Goal: Check status

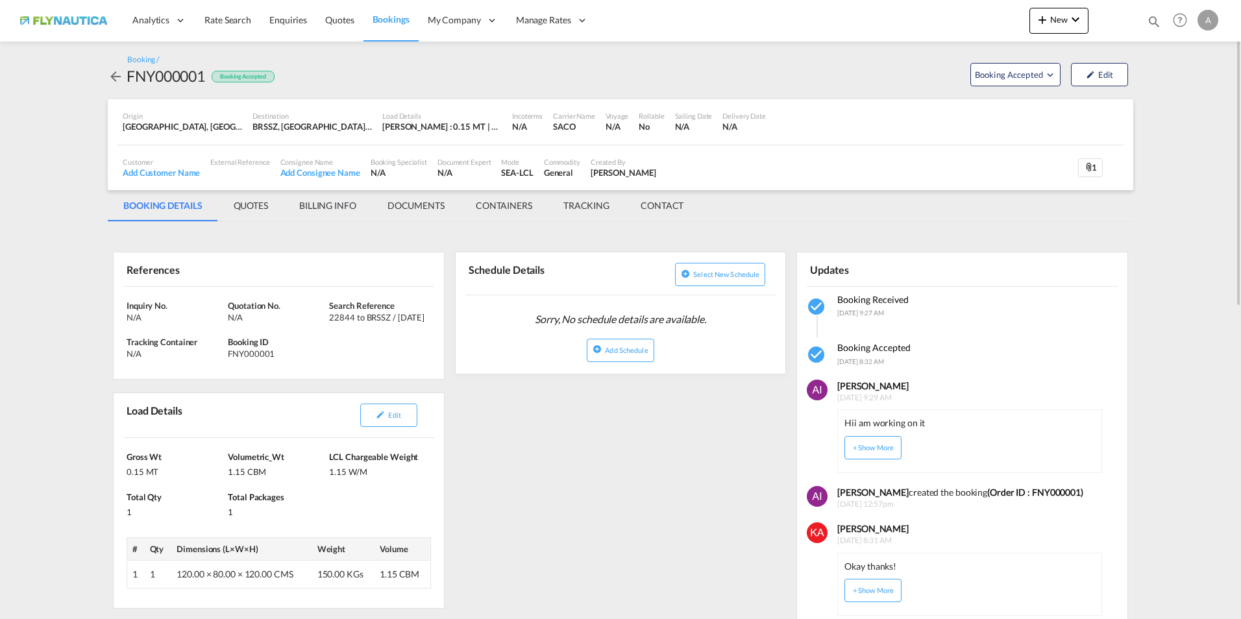
click at [119, 80] on md-icon "icon-arrow-left" at bounding box center [116, 77] width 16 height 16
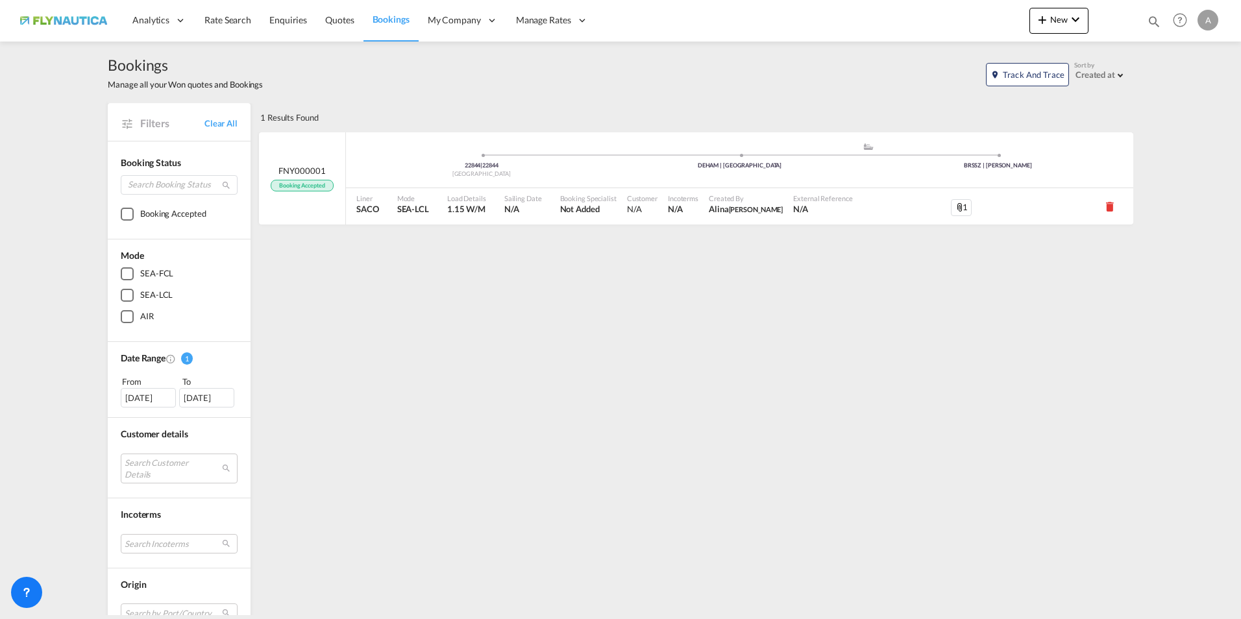
click at [484, 417] on div "1 Results Found .a{fill:#3f3d56;}.b,.l,.r,.t{fill:#fff;}.c{fill:#cecece;}.d{fil…" at bounding box center [695, 477] width 876 height 749
click at [857, 191] on div "1" at bounding box center [924, 206] width 135 height 36
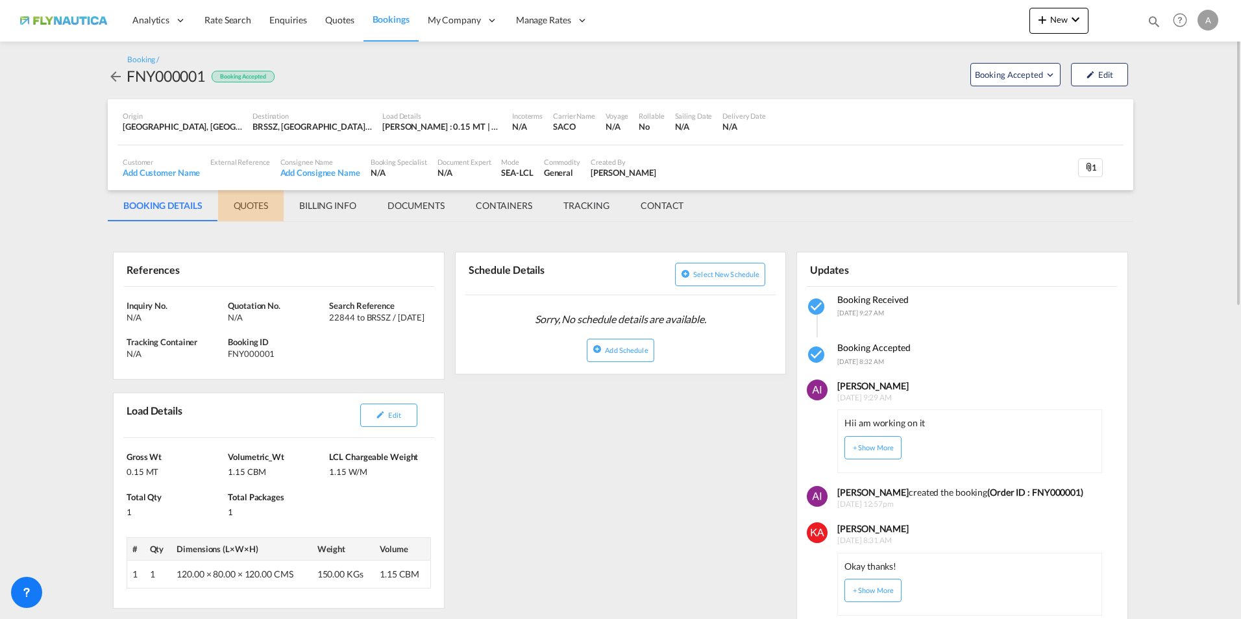
click at [243, 203] on md-tab-item "QUOTES" at bounding box center [251, 205] width 66 height 31
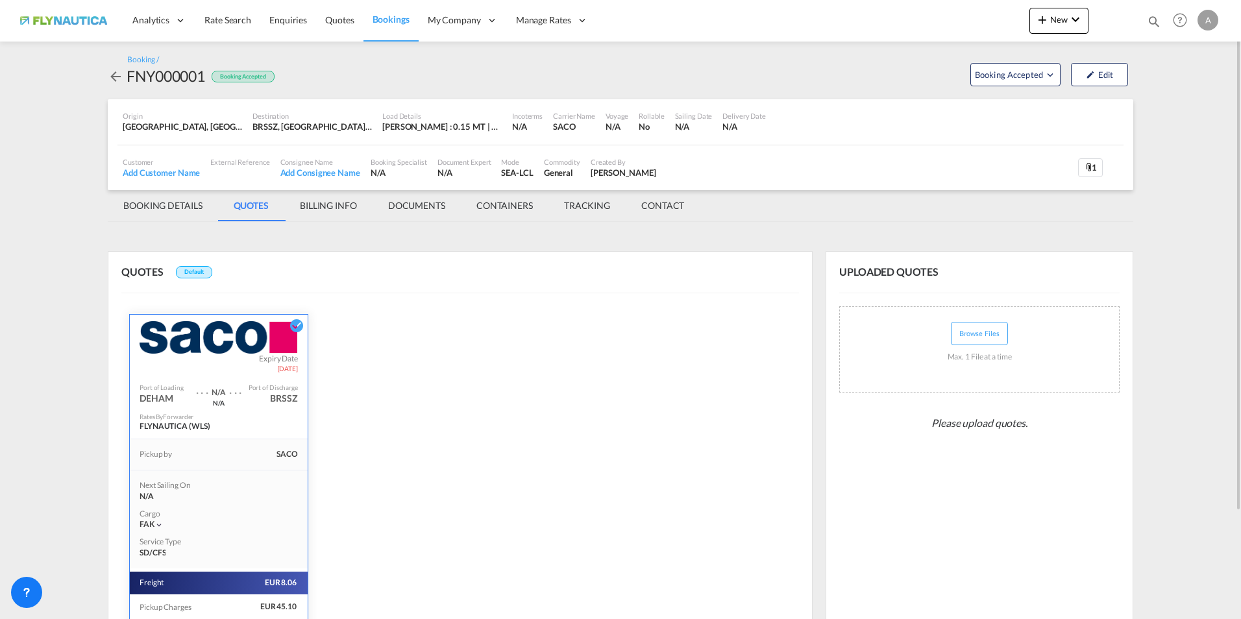
click at [351, 207] on md-tab-item "BILLING INFO" at bounding box center [328, 205] width 88 height 31
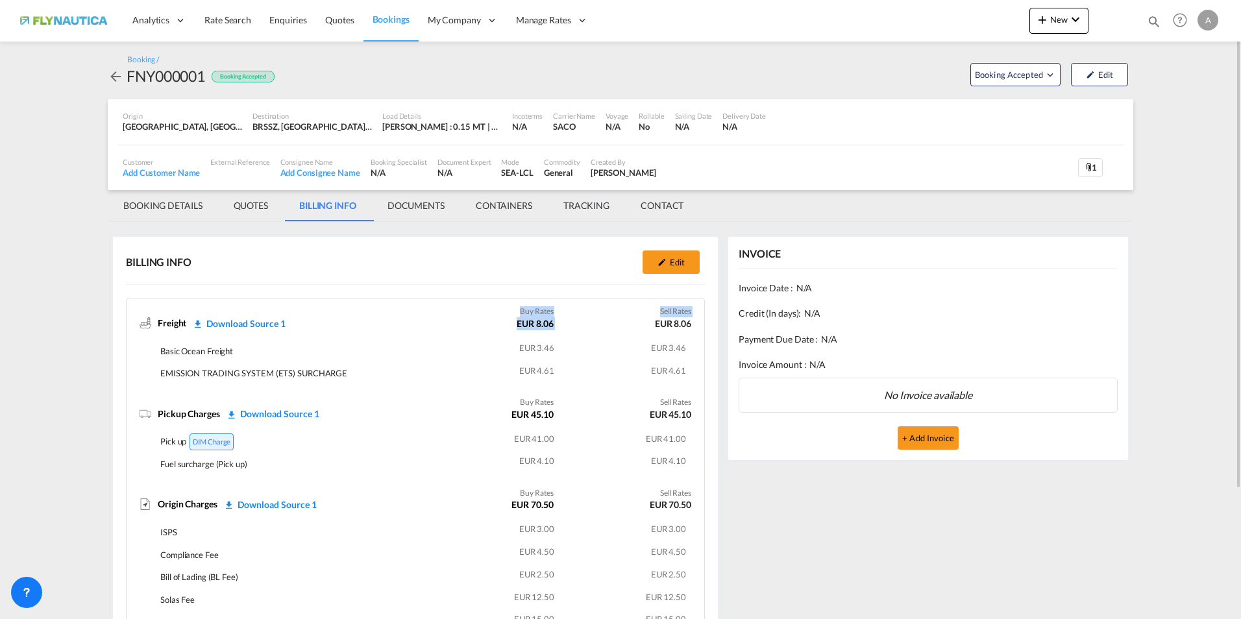
drag, startPoint x: 515, startPoint y: 310, endPoint x: 577, endPoint y: 308, distance: 62.3
click at [577, 308] on div "Freight Download Source 1 Buy Rates EUR 8.06 Sell Rates EUR 8.06 Basic Ocean Fr…" at bounding box center [416, 345] width 578 height 81
click at [594, 349] on td "EUR 3.46" at bounding box center [621, 351] width 132 height 23
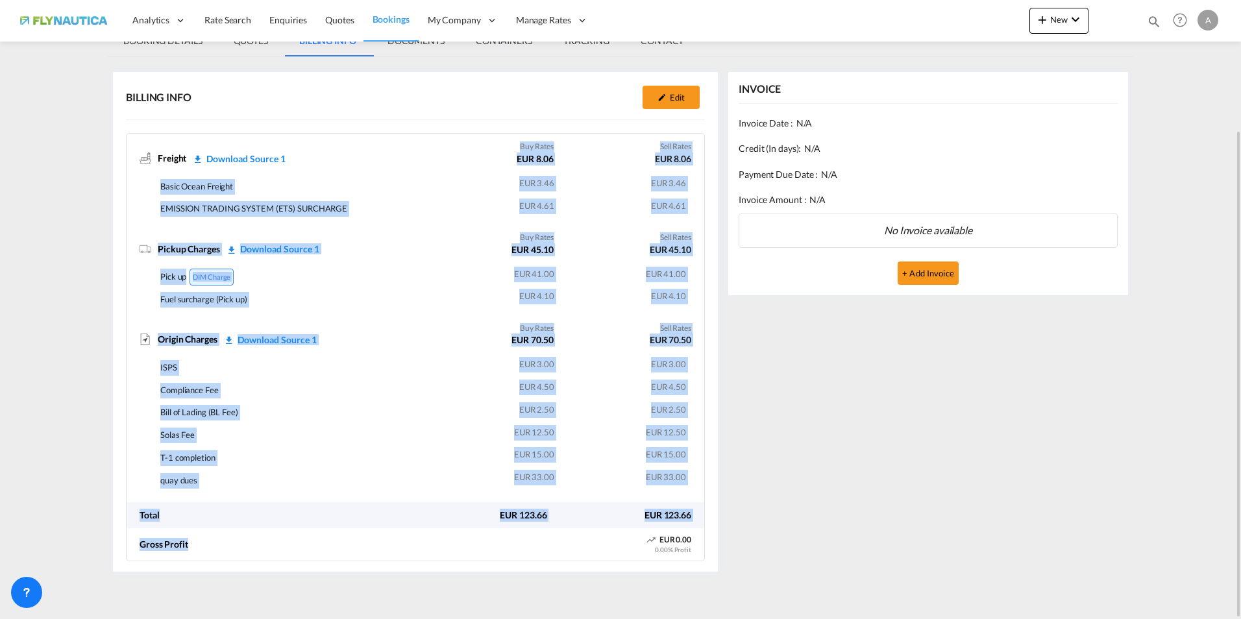
drag, startPoint x: 548, startPoint y: 528, endPoint x: 517, endPoint y: 143, distance: 386.1
click at [517, 143] on billing-info-charges "Freight Download Source 1 Buy Rates EUR 8.06 Sell Rates EUR 8.06 Basic Ocean Fr…" at bounding box center [416, 347] width 578 height 427
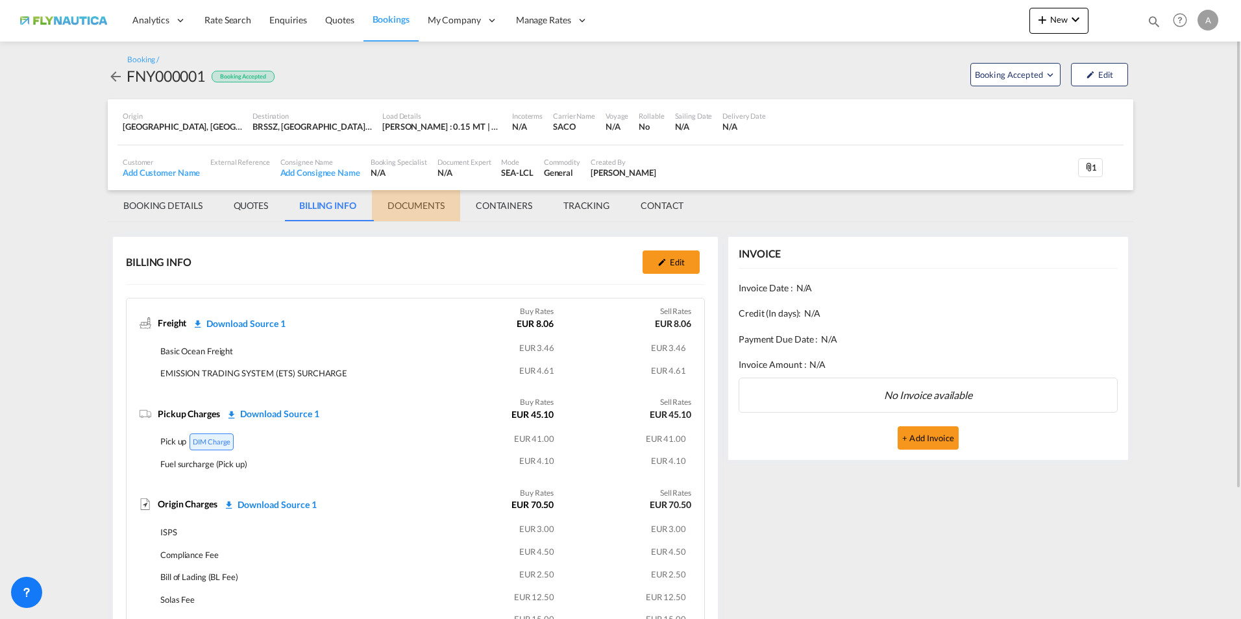
click at [411, 207] on md-tab-item "DOCUMENTS" at bounding box center [416, 205] width 88 height 31
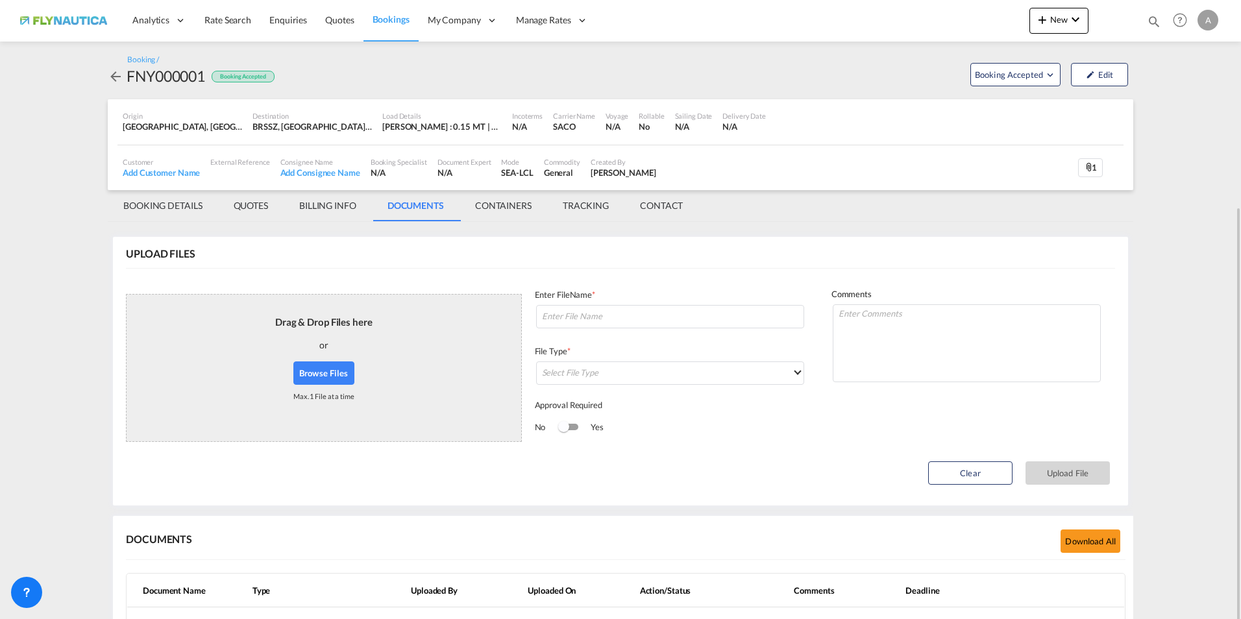
scroll to position [112, 0]
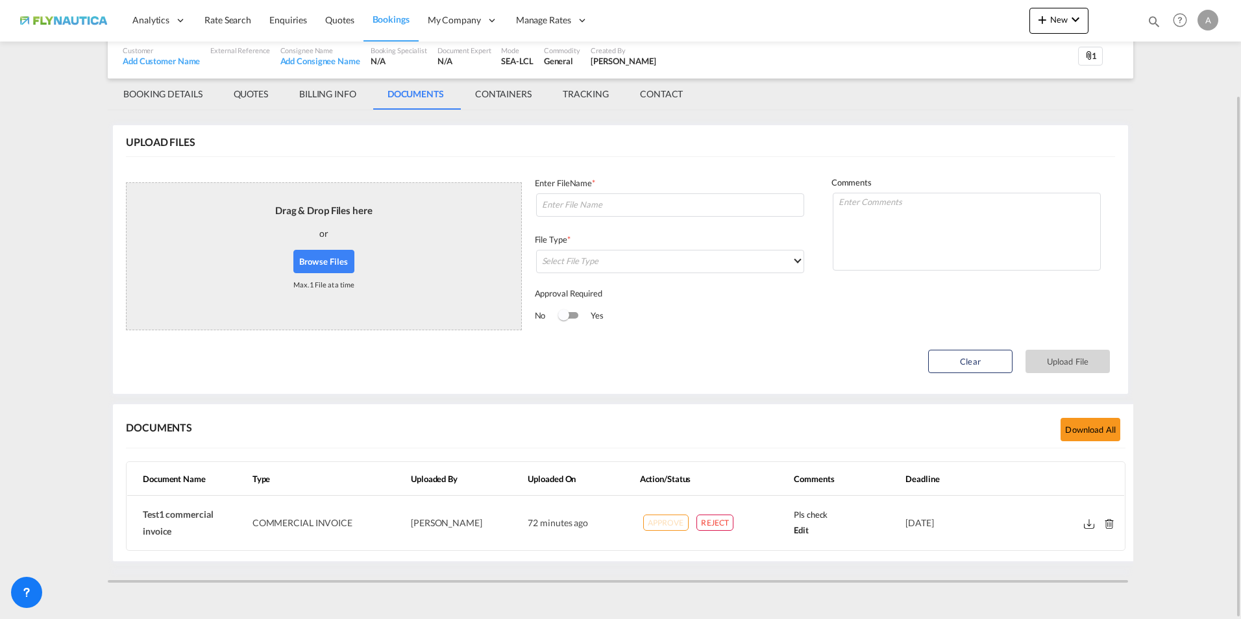
drag, startPoint x: 355, startPoint y: 525, endPoint x: 260, endPoint y: 524, distance: 94.8
click at [260, 524] on td "COMMERCIAL INVOICE" at bounding box center [326, 523] width 158 height 54
click at [544, 559] on md-card-content "DOCUMENTS Download all Document Name Type Uploaded By Uploaded On Action/Status…" at bounding box center [625, 482] width 1025 height 157
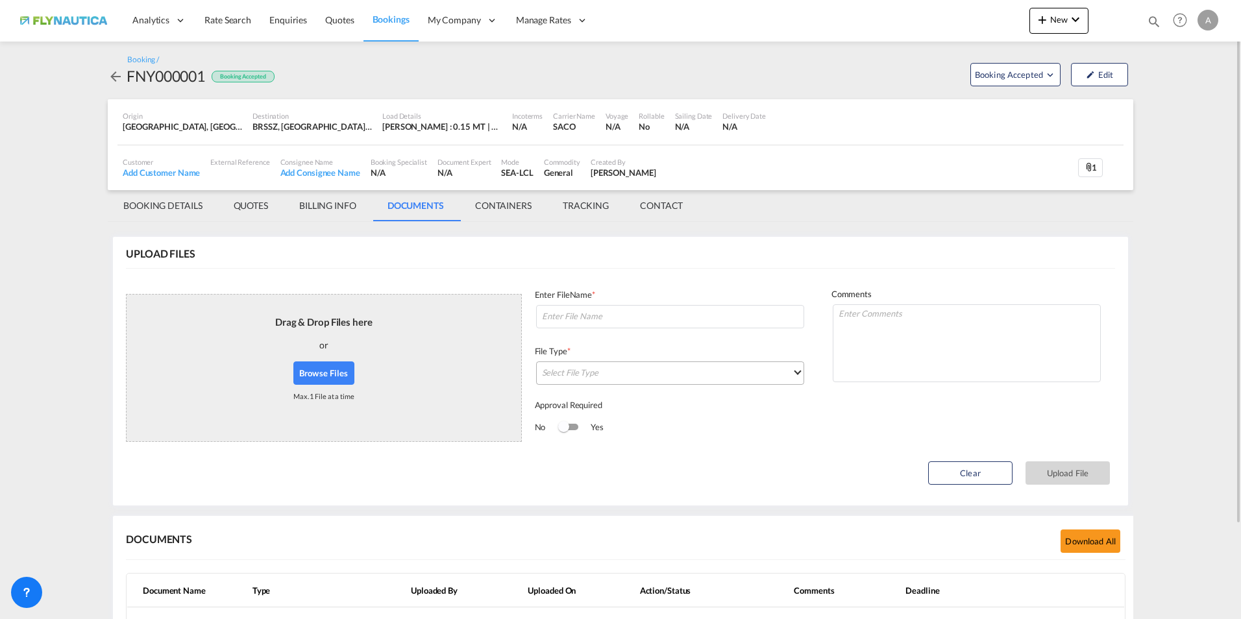
click at [615, 374] on md-select "Select File Type DO/CRO Draft B/L Freight Invoice Commercial Invoice Original B…" at bounding box center [670, 372] width 268 height 23
click at [343, 506] on md-backdrop at bounding box center [620, 309] width 1241 height 619
click at [596, 375] on md-select "Select File Type" at bounding box center [670, 372] width 268 height 23
click at [175, 207] on md-backdrop at bounding box center [620, 309] width 1241 height 619
click at [178, 211] on md-tab-item "BOOKING DETAILS" at bounding box center [163, 205] width 110 height 31
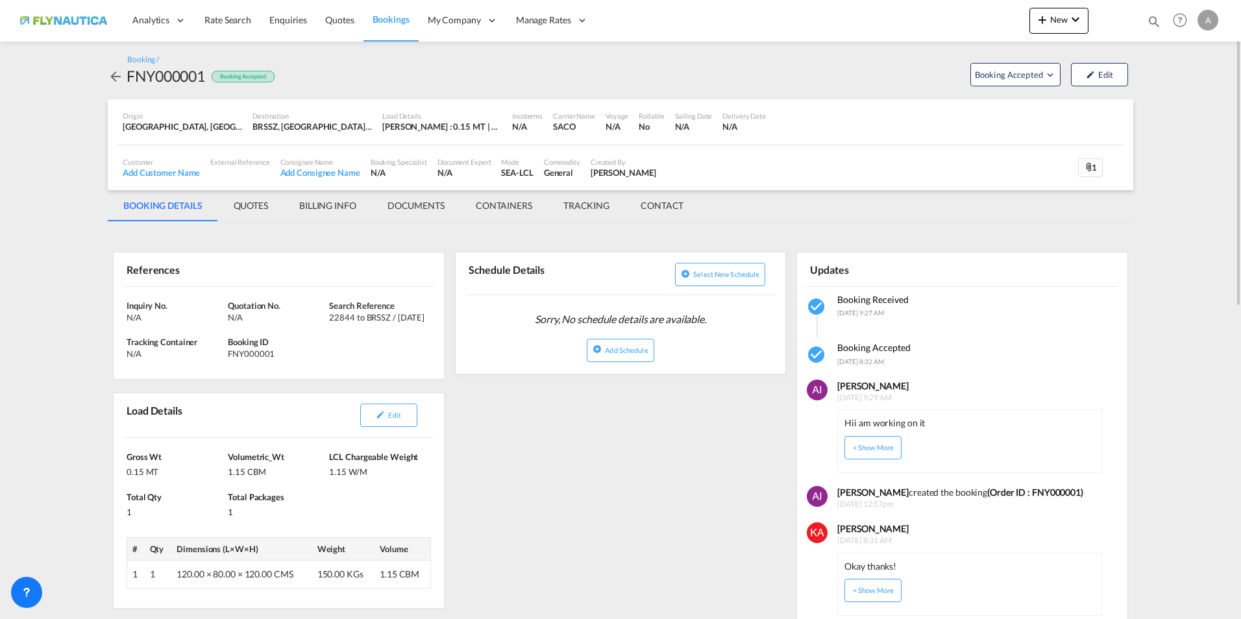
drag, startPoint x: 17, startPoint y: 19, endPoint x: 80, endPoint y: 28, distance: 64.2
click at [80, 28] on md-toolbar "Analytics Reports Dashboard Rate Search Enquiries Quotes Bookings" at bounding box center [620, 21] width 1241 height 42
click at [66, 115] on md-content "Analytics Reports Dashboard Rate Search Enquiries Quotes Bookings" at bounding box center [620, 309] width 1241 height 619
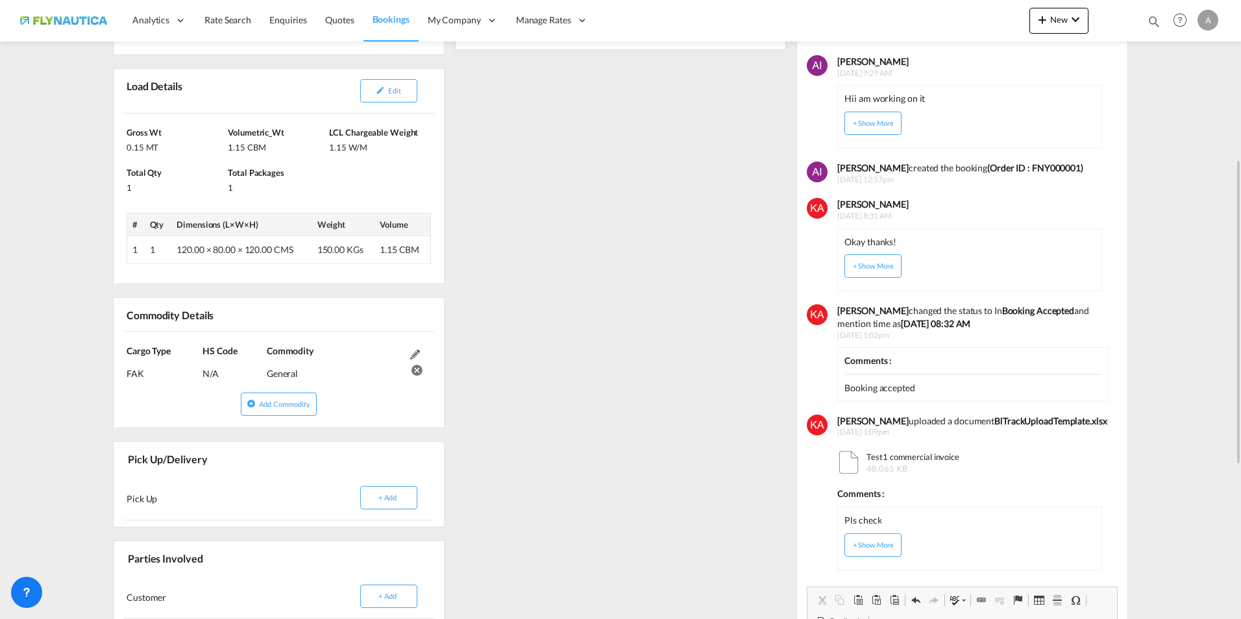
scroll to position [195, 0]
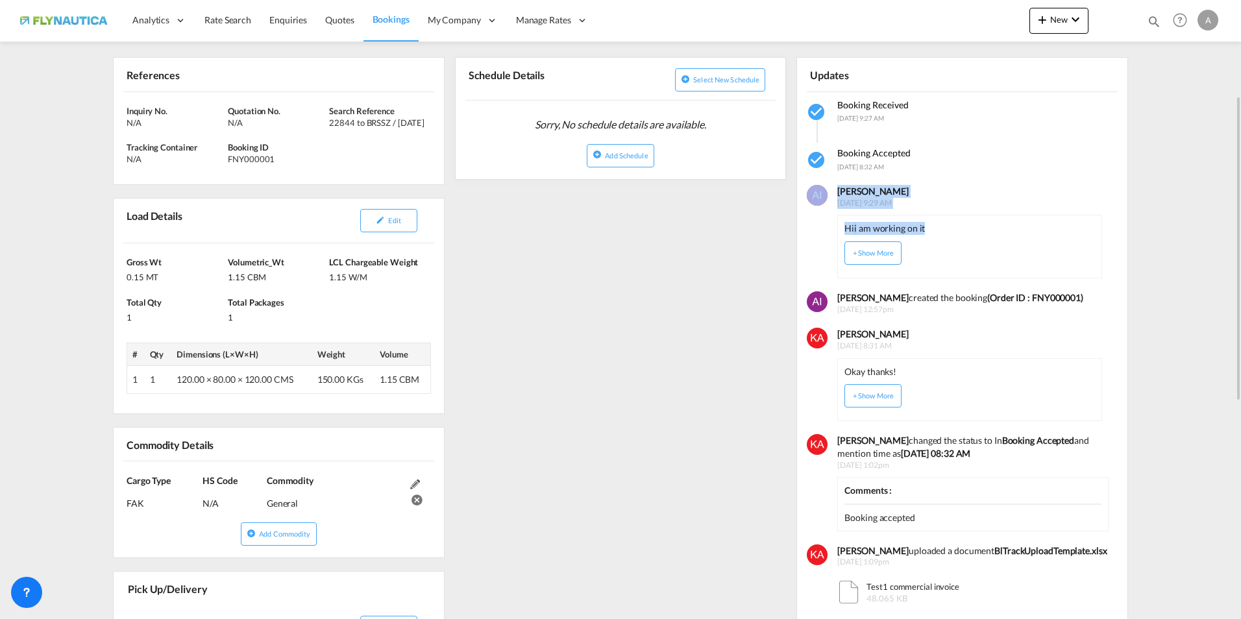
drag, startPoint x: 905, startPoint y: 223, endPoint x: 798, endPoint y: 221, distance: 107.7
click at [798, 221] on div "Alina Iskaev 19 Sep 2025 9:29 AM Hi i am working on it + Show More" at bounding box center [962, 225] width 330 height 106
click at [935, 371] on div "Okay thanks! + Show More" at bounding box center [969, 389] width 250 height 49
drag, startPoint x: 922, startPoint y: 370, endPoint x: 815, endPoint y: 369, distance: 107.1
click at [815, 369] on div "Kirk Aranha 19 Sep 2025 8:31 AM Okay thanks! + Show More" at bounding box center [962, 368] width 330 height 106
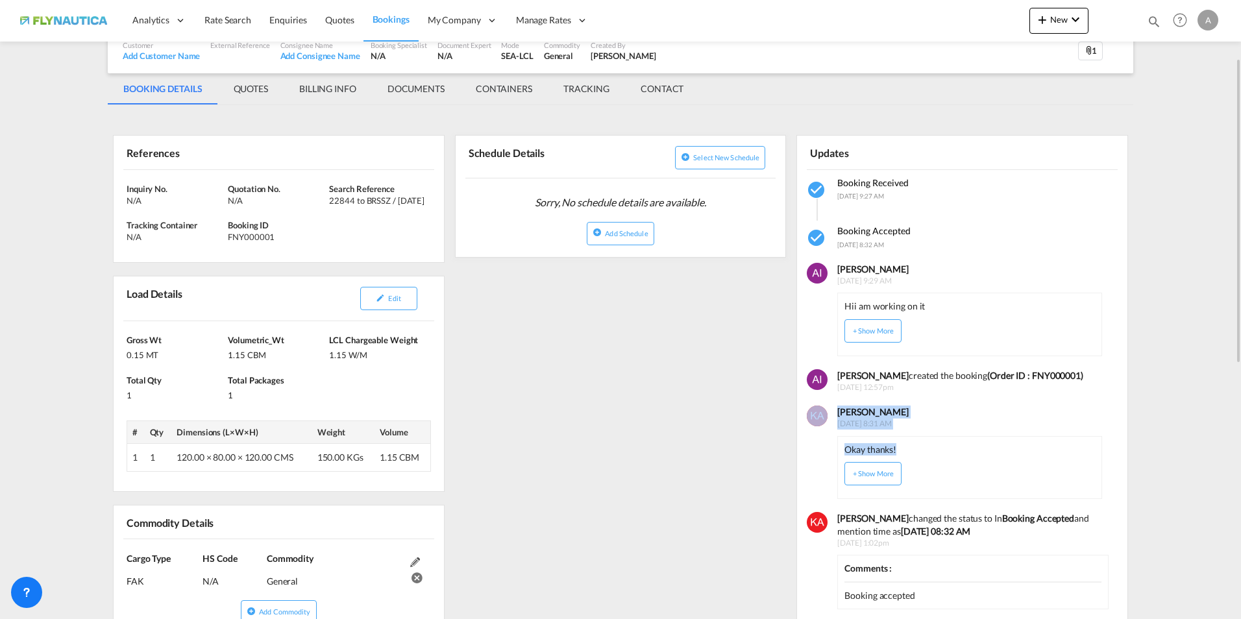
scroll to position [0, 0]
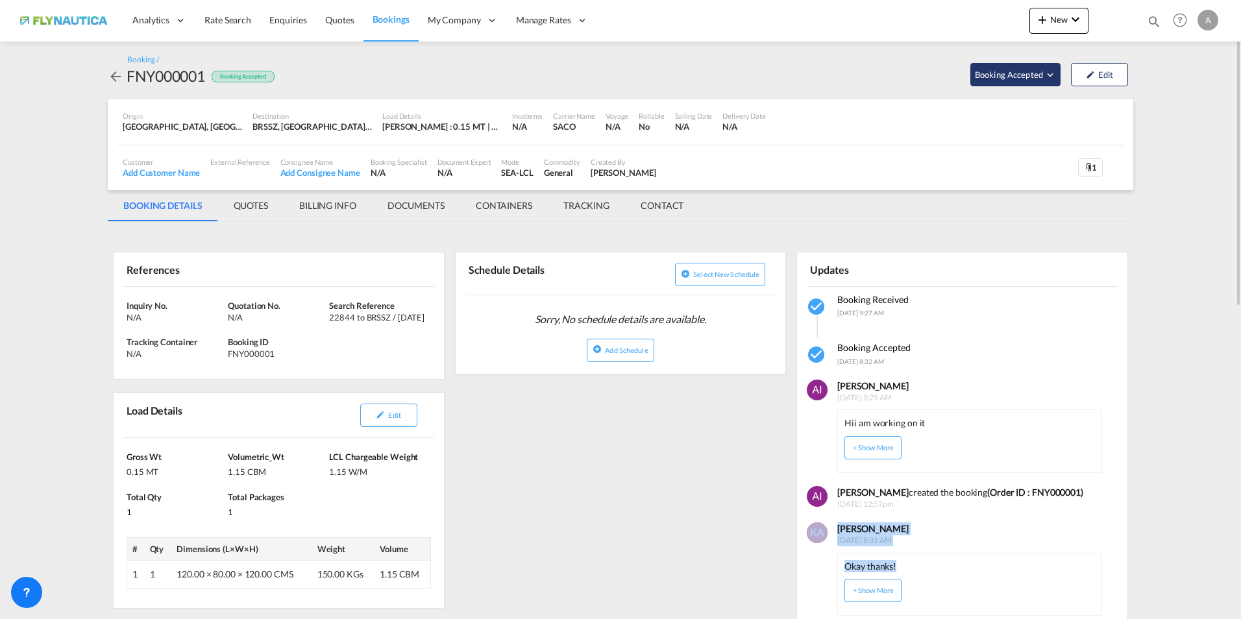
click at [1049, 73] on md-icon "Open demo menu" at bounding box center [1050, 75] width 12 height 12
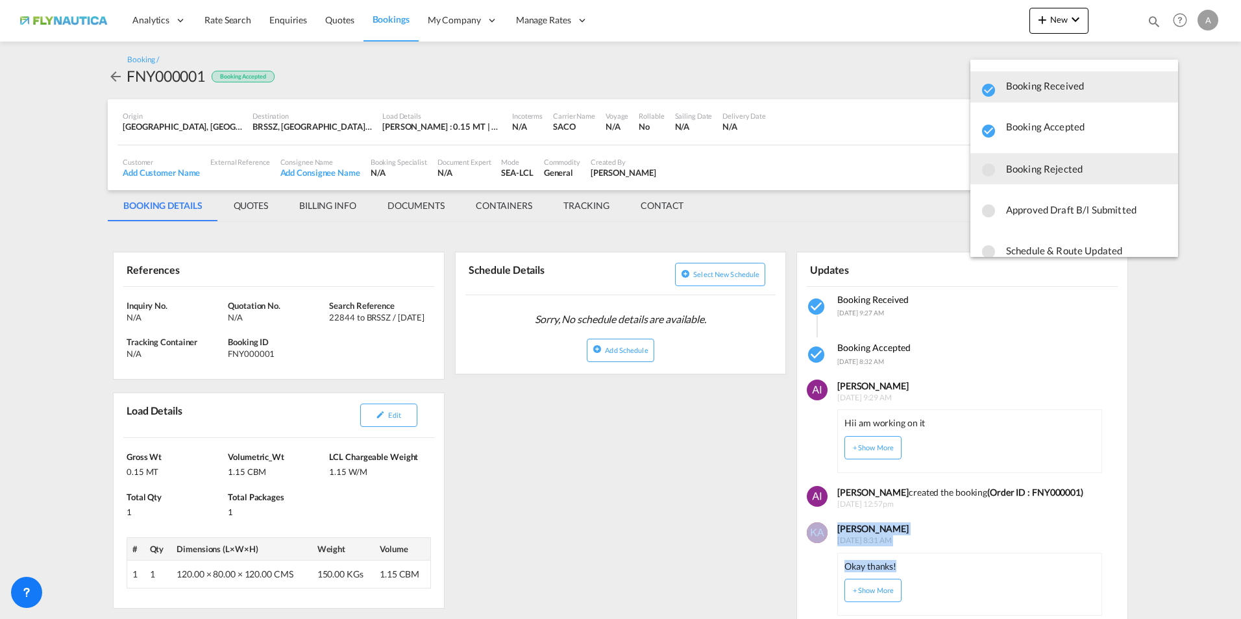
click at [1021, 166] on span "Booking Rejected" at bounding box center [1087, 168] width 162 height 23
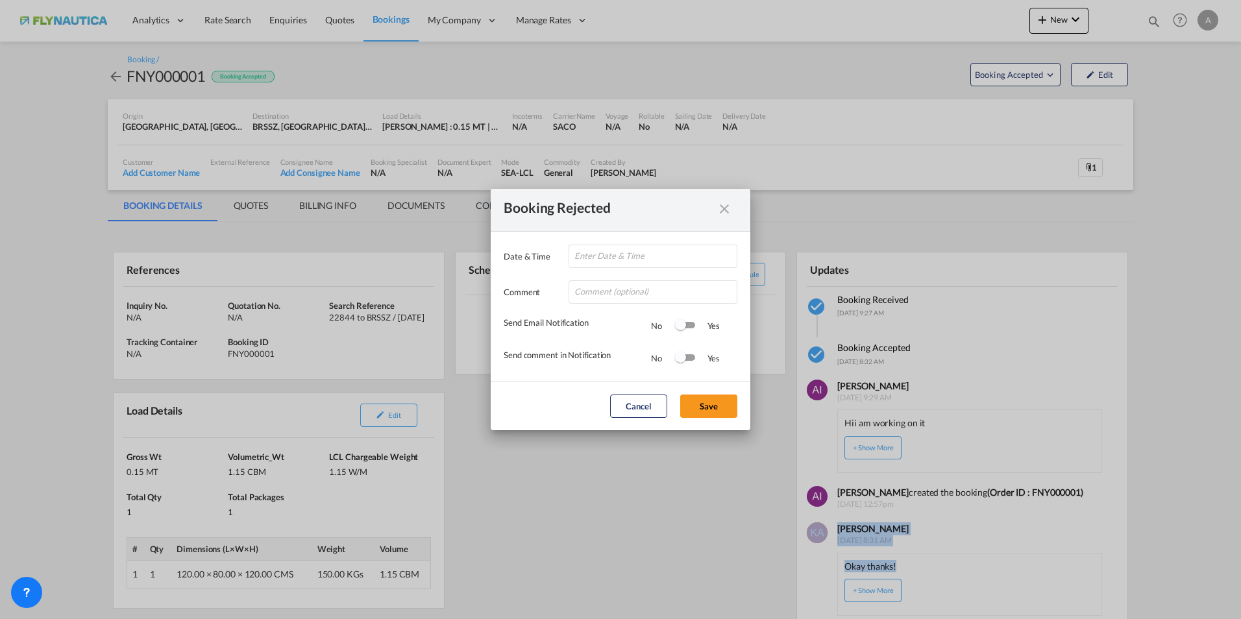
type input "2025-09-19 10:53"
click at [624, 293] on input "Date & ..." at bounding box center [653, 291] width 169 height 23
type input "picked up"
click at [687, 327] on div "Switch 1" at bounding box center [685, 325] width 19 height 6
click at [692, 356] on div "Switch 2" at bounding box center [685, 357] width 19 height 6
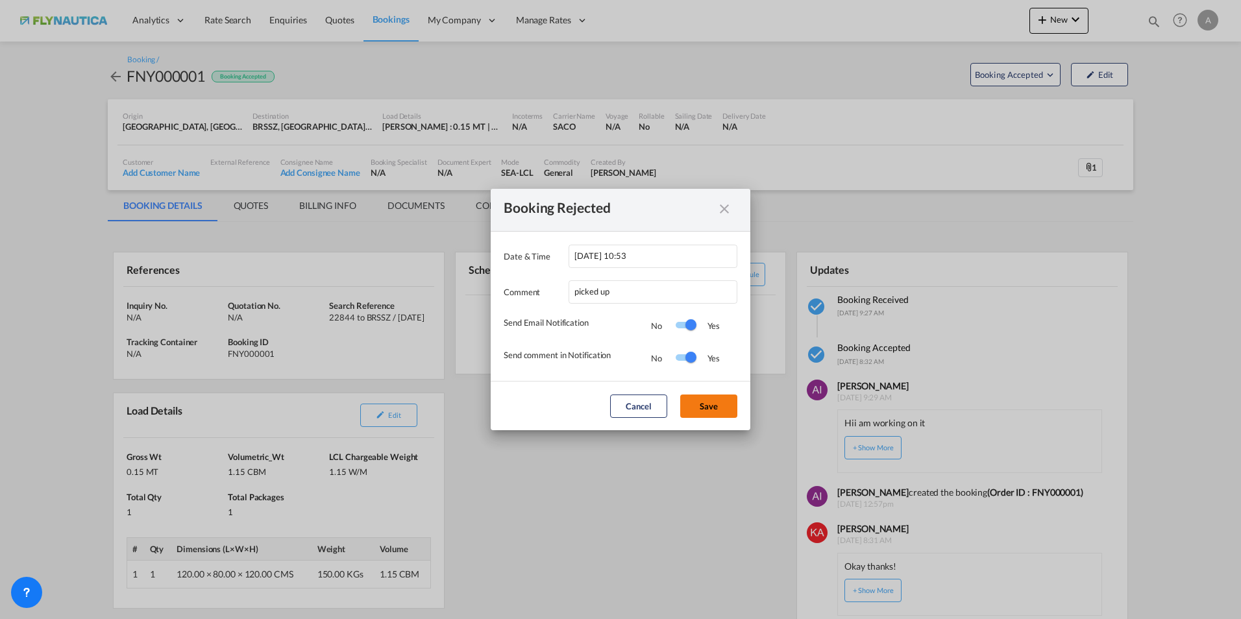
click at [702, 412] on button "Save" at bounding box center [708, 406] width 57 height 23
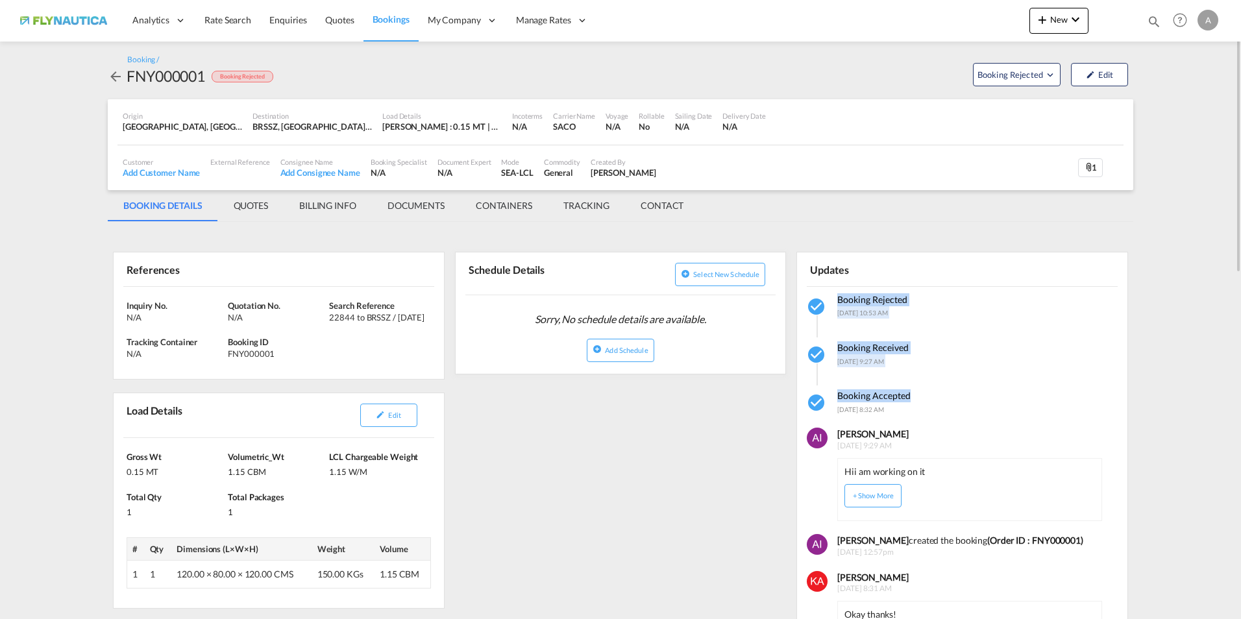
drag, startPoint x: 922, startPoint y: 397, endPoint x: 798, endPoint y: 299, distance: 158.5
click at [798, 299] on div "Booking Rejected [DATE] 10:53 AM Booking Received [DATE] 9:27 AM Booking Accept…" at bounding box center [962, 351] width 330 height 129
click at [960, 409] on div "Booking Accepted [DATE] 8:32 AM" at bounding box center [962, 401] width 311 height 25
drag, startPoint x: 924, startPoint y: 403, endPoint x: 817, endPoint y: 285, distance: 159.0
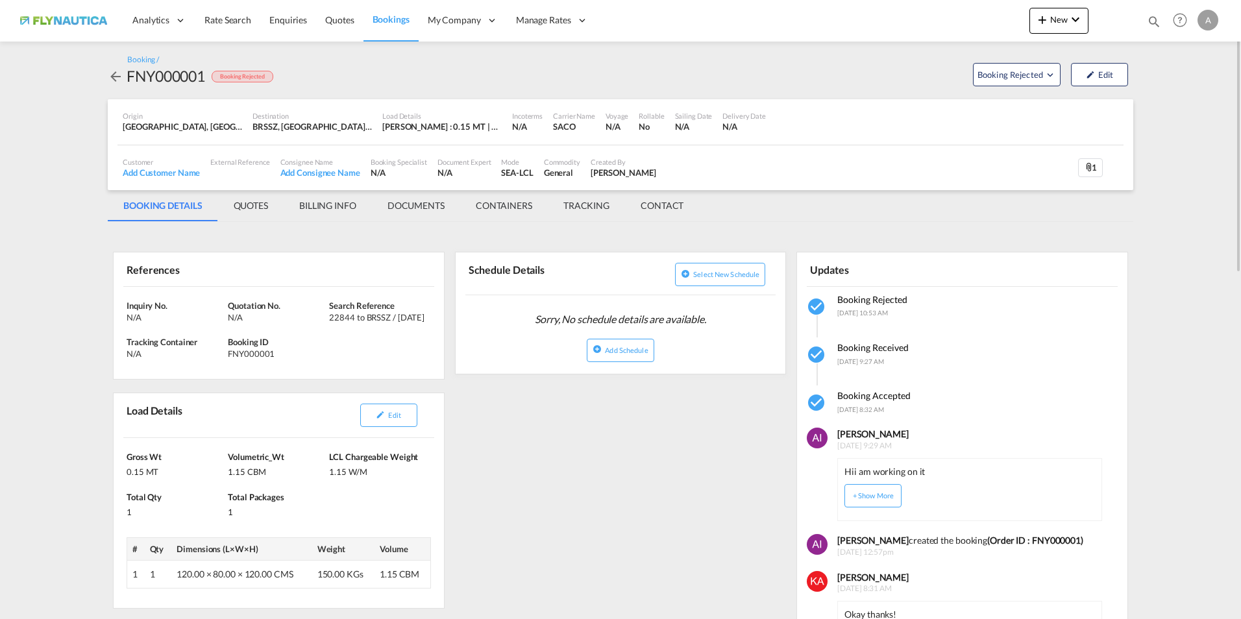
click at [925, 398] on div "Booking Accepted [DATE] 8:32 AM" at bounding box center [962, 401] width 311 height 25
click at [239, 23] on span "Rate Search" at bounding box center [227, 19] width 47 height 11
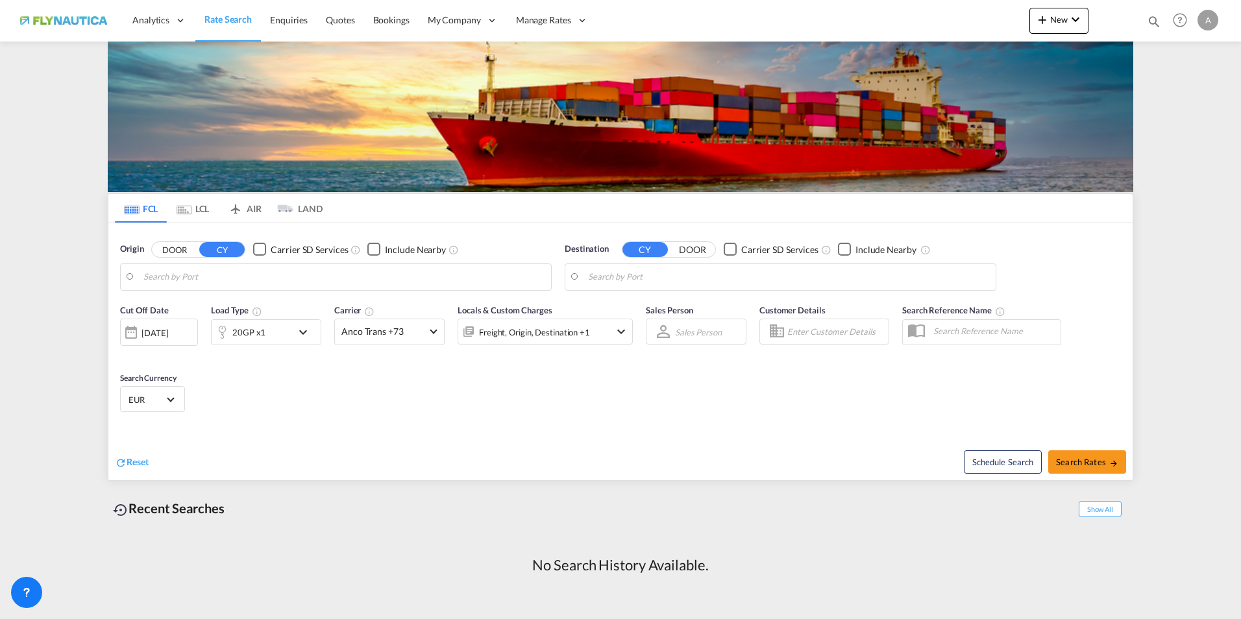
click at [181, 246] on button "DOOR" at bounding box center [174, 249] width 45 height 15
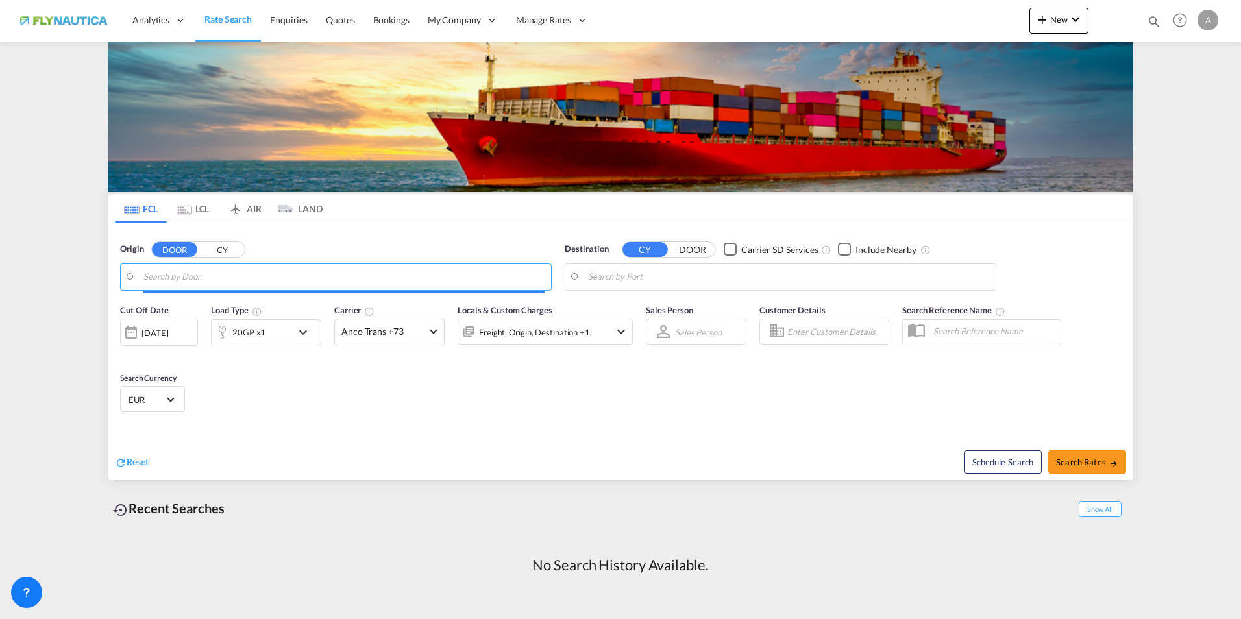
click at [239, 267] on input "Search by Door" at bounding box center [343, 276] width 401 height 19
drag, startPoint x: 812, startPoint y: 432, endPoint x: 860, endPoint y: 395, distance: 60.2
click at [315, 280] on input "Search by Door" at bounding box center [343, 276] width 401 height 19
